Goal: Communication & Community: Answer question/provide support

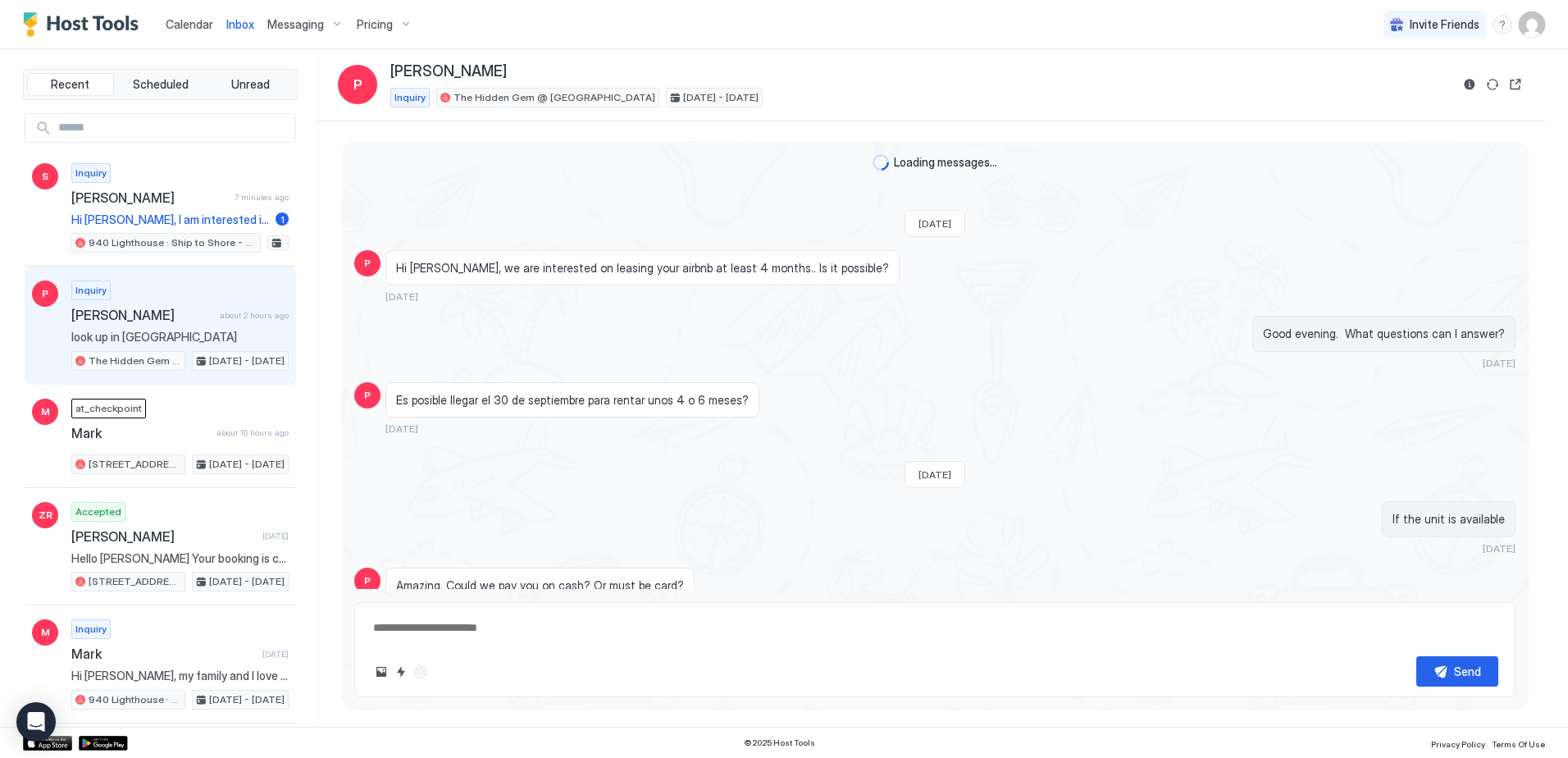
scroll to position [385, 0]
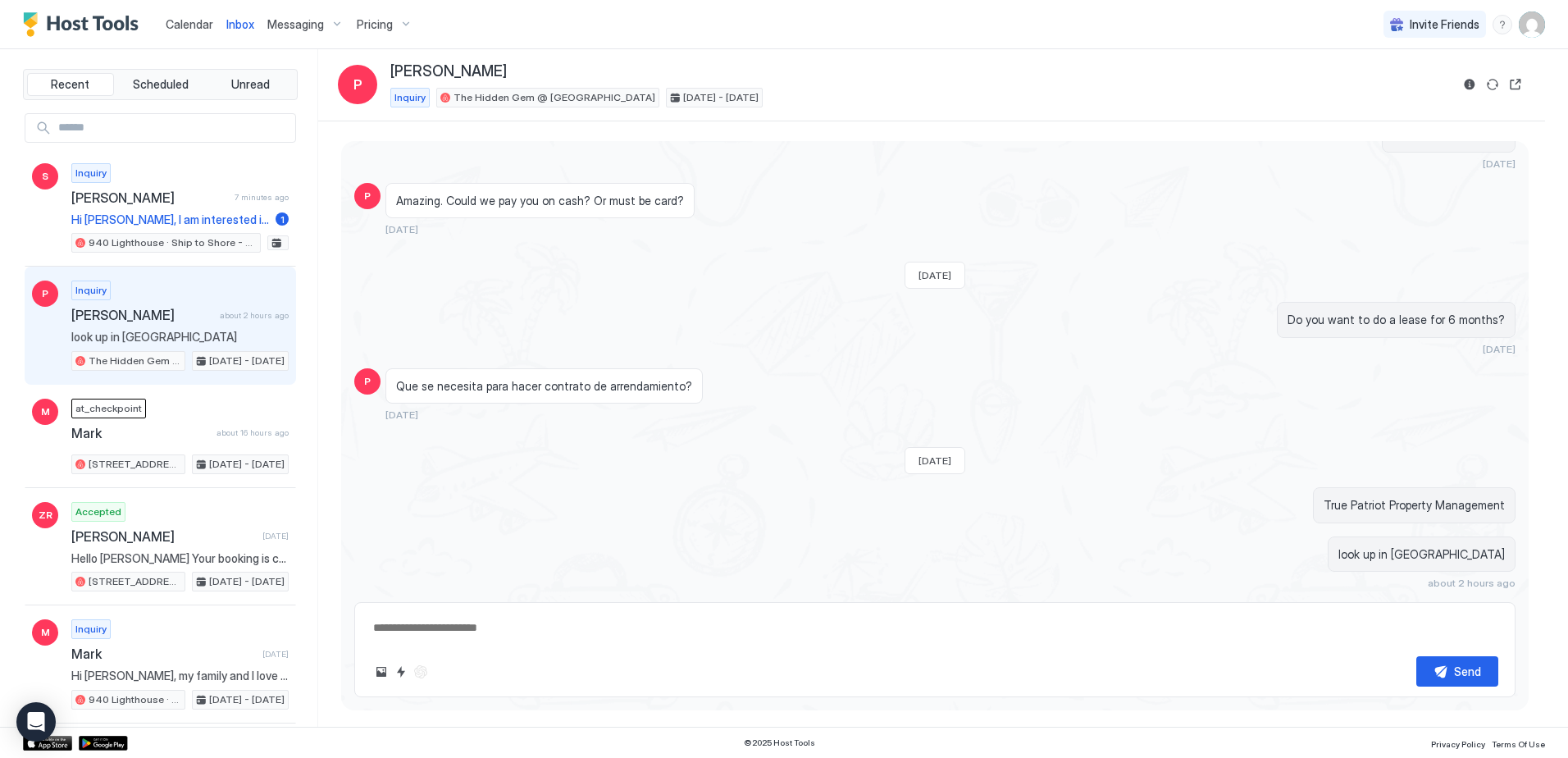
click at [233, 19] on span "Inbox" at bounding box center [240, 24] width 28 height 14
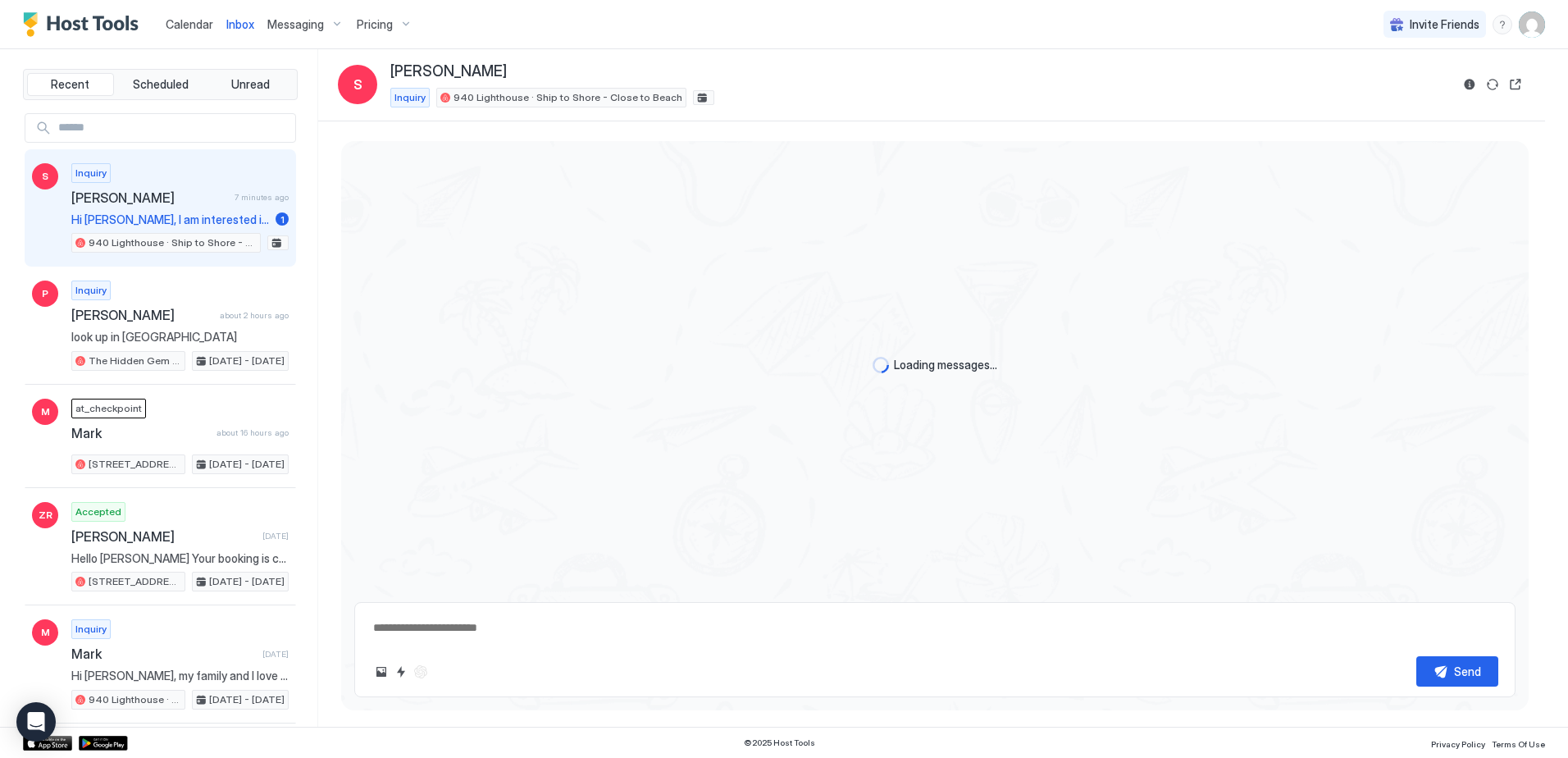
type textarea "*"
click at [111, 201] on span "[PERSON_NAME]" at bounding box center [150, 198] width 156 height 17
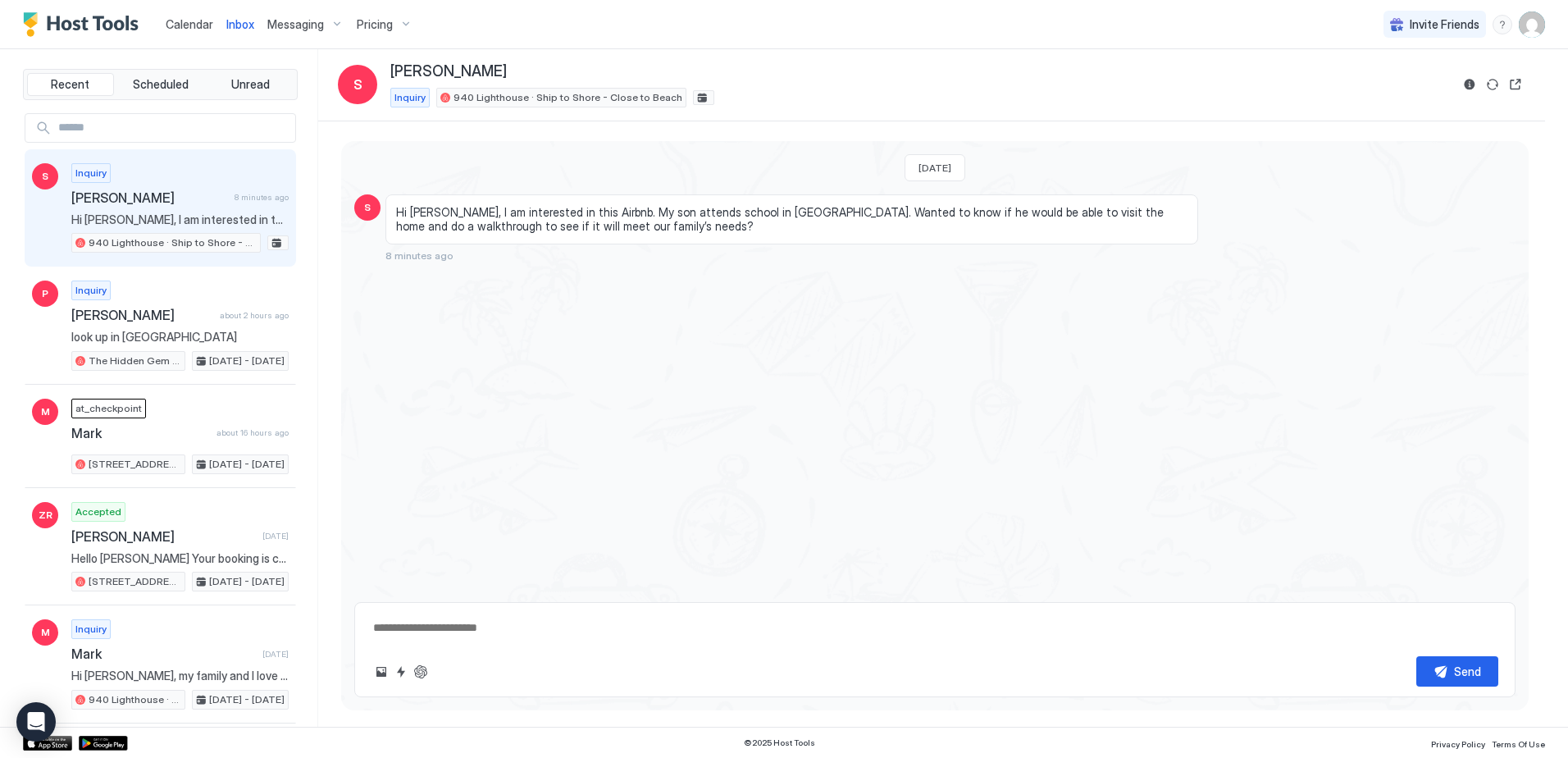
click at [412, 634] on textarea at bounding box center [935, 628] width 1127 height 30
type textarea "**********"
click at [1457, 678] on div "Send" at bounding box center [1467, 671] width 27 height 17
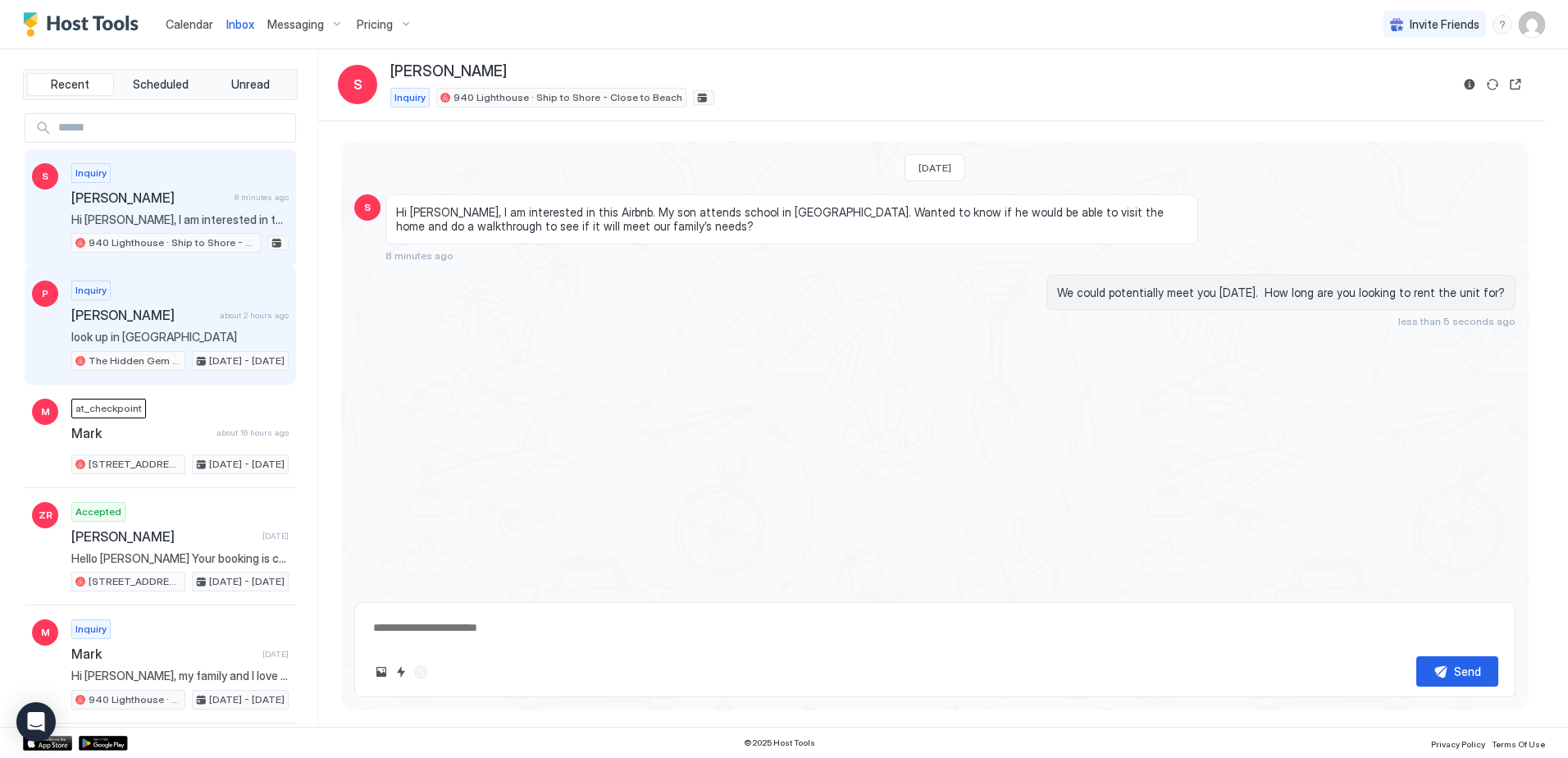
click at [110, 320] on span "[PERSON_NAME]" at bounding box center [142, 315] width 142 height 17
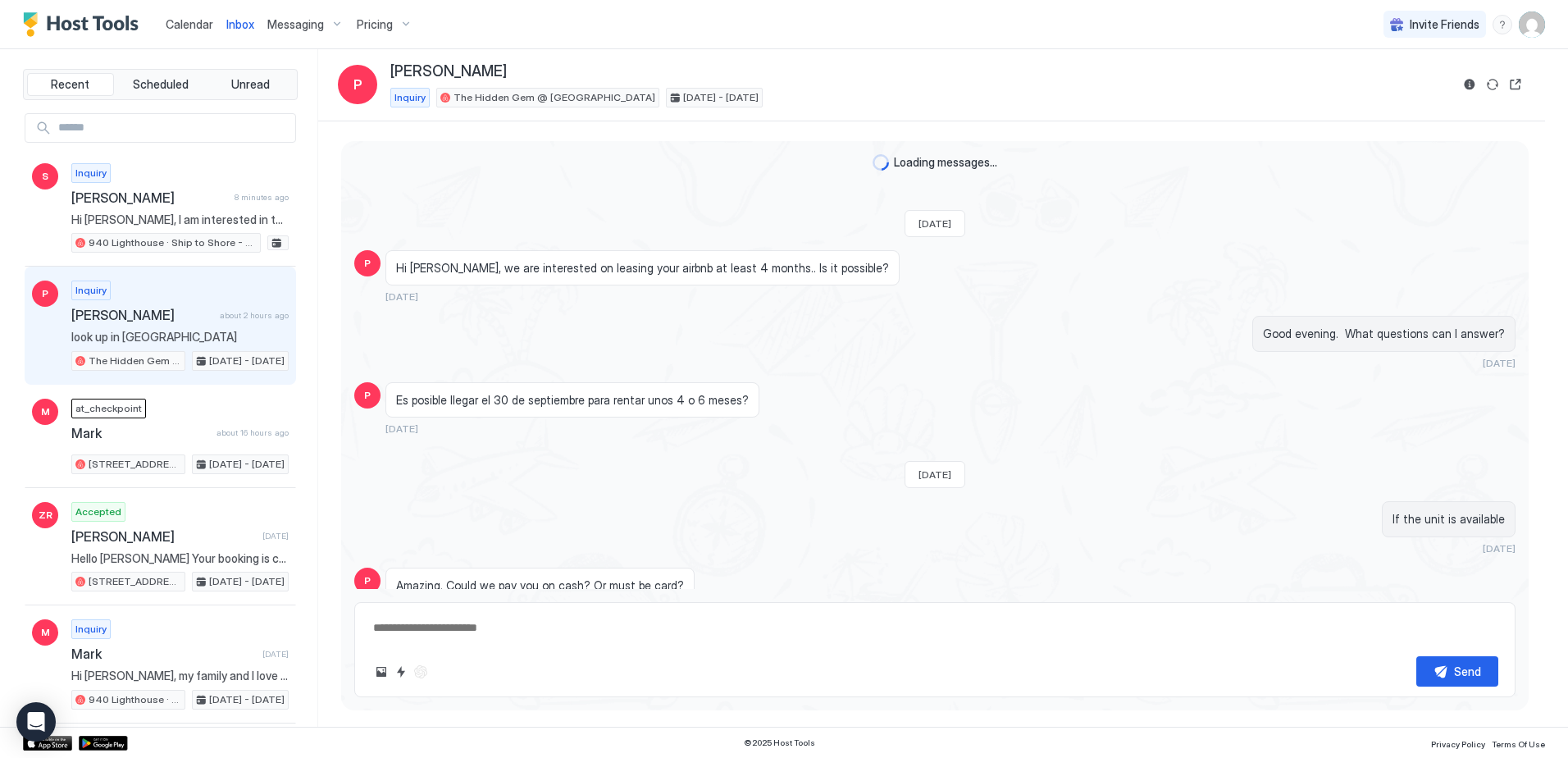
scroll to position [385, 0]
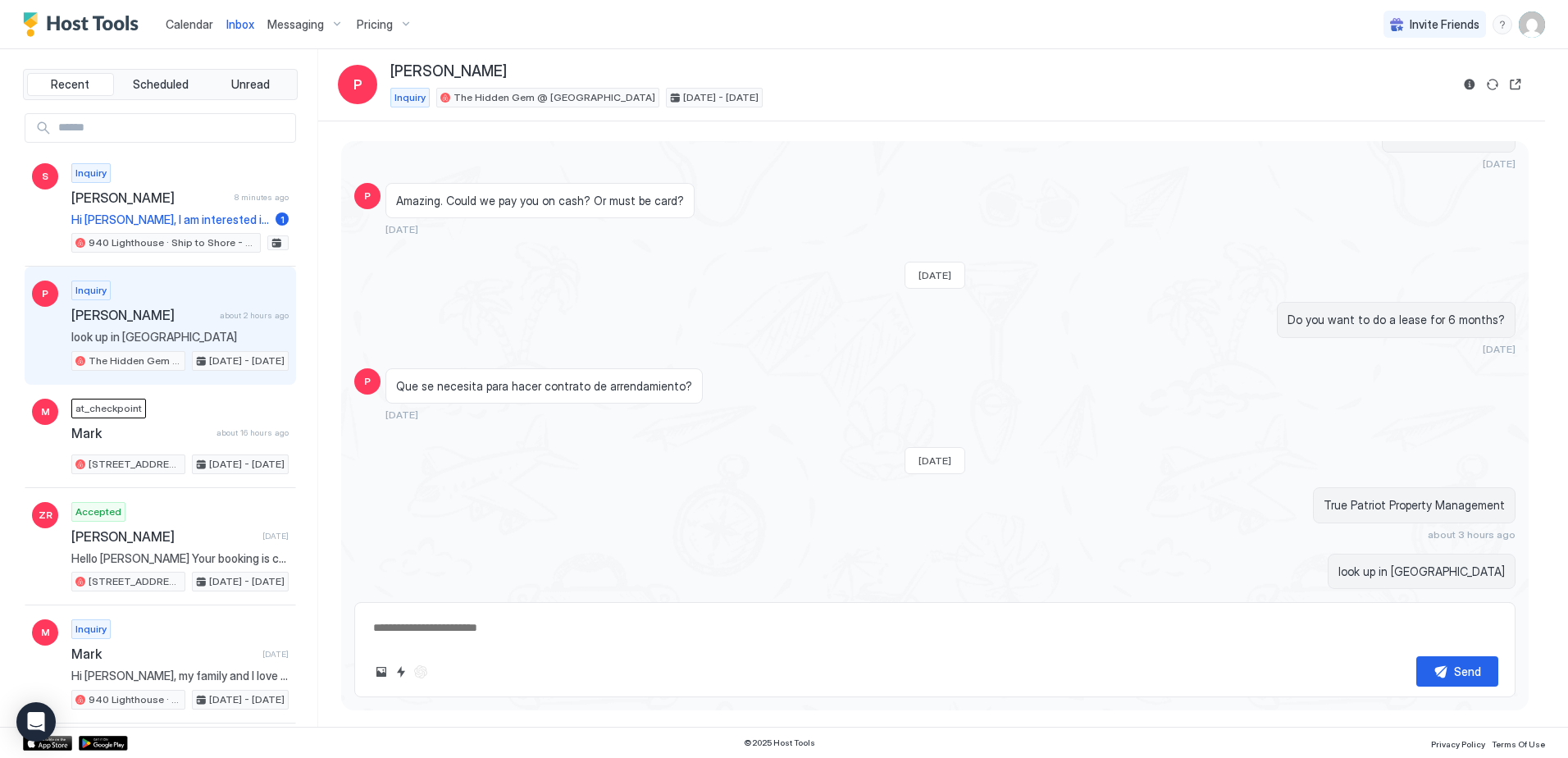
click at [187, 25] on span "Calendar" at bounding box center [189, 24] width 48 height 14
